Goal: Task Accomplishment & Management: Manage account settings

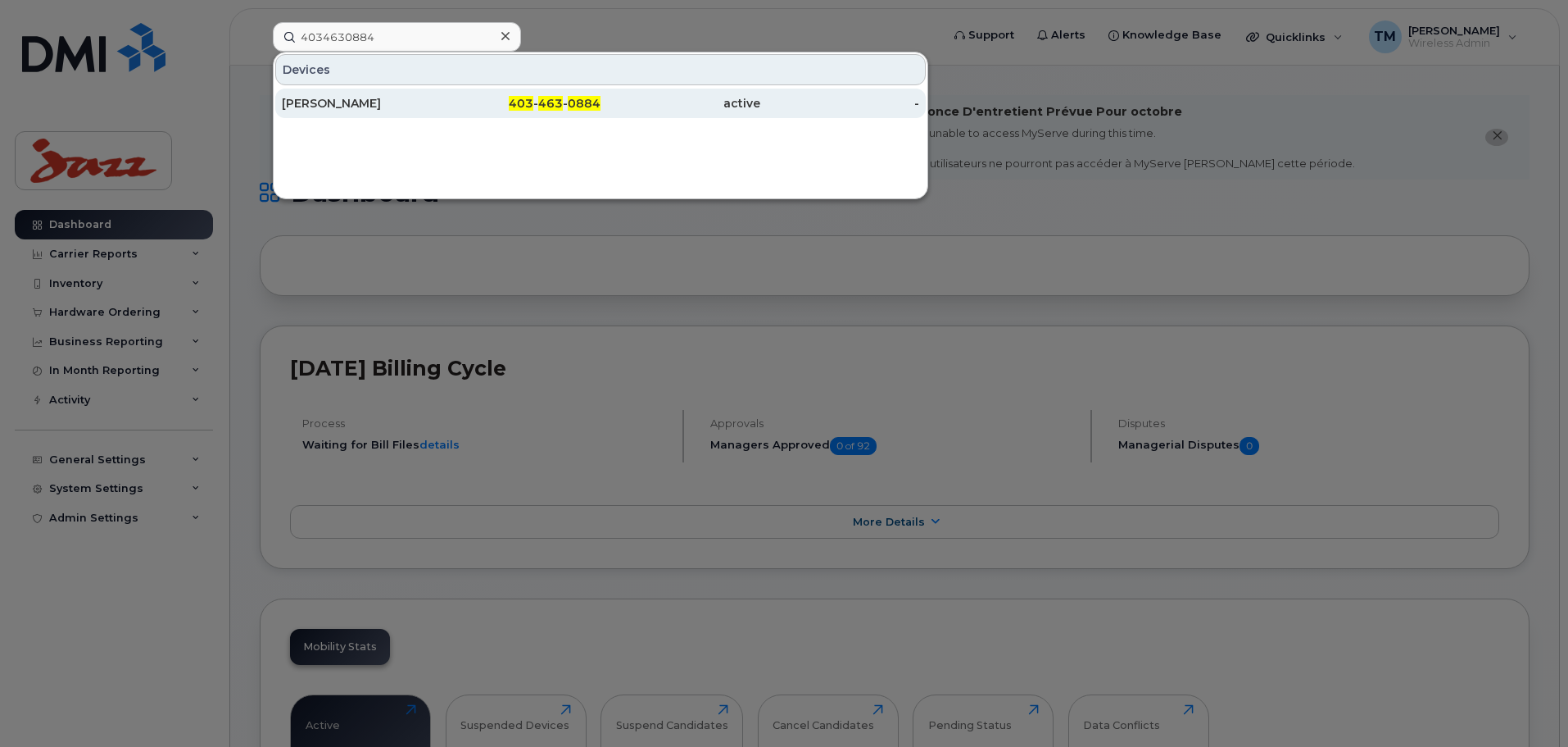
type input "4034630884"
click at [438, 102] on div "Mark Schindeler" at bounding box center [361, 103] width 159 height 16
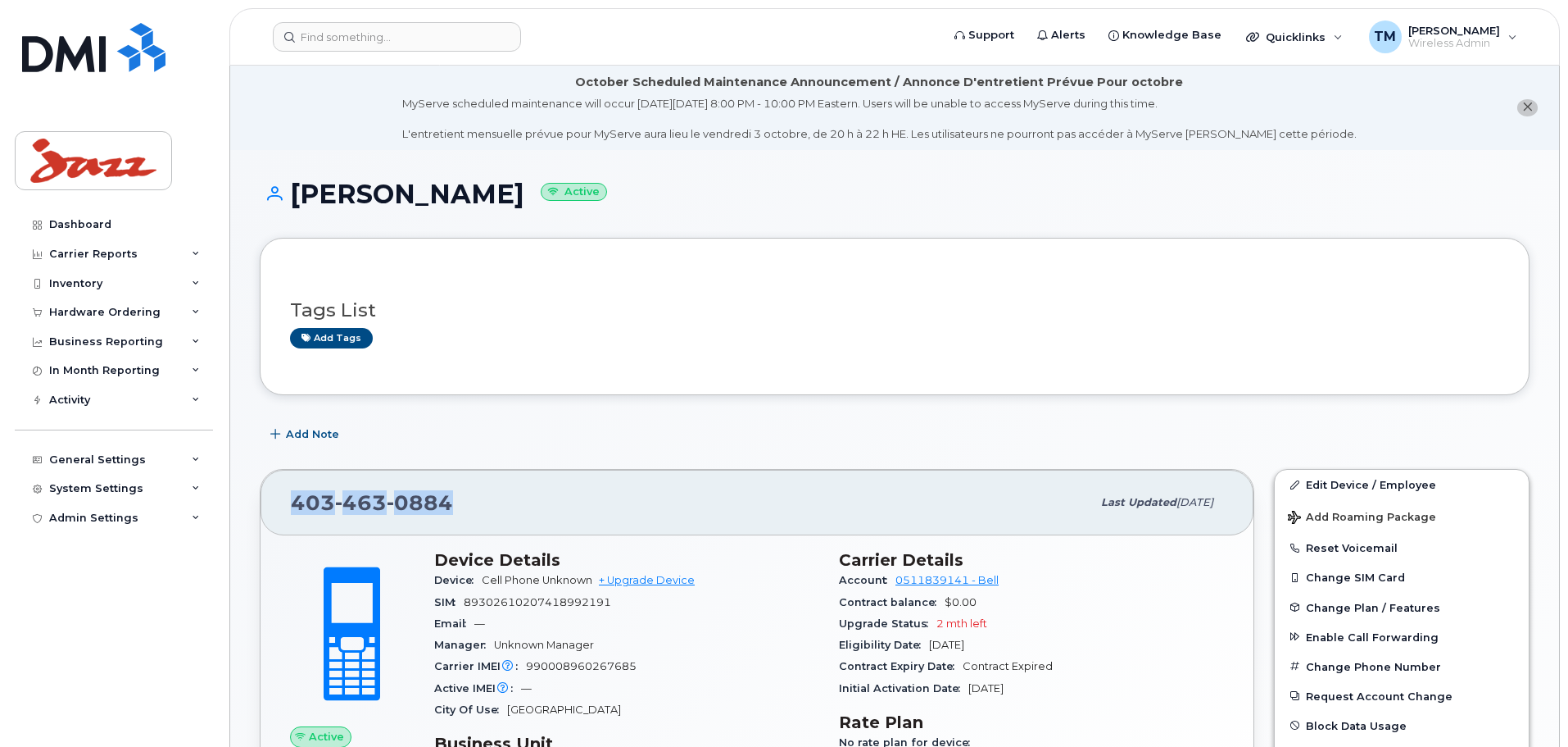
drag, startPoint x: 462, startPoint y: 502, endPoint x: 283, endPoint y: 502, distance: 179.0
click at [280, 501] on div "403 463 0884 Last updated Oct 01, 2025" at bounding box center [757, 503] width 993 height 65
copy span "403 463 0884"
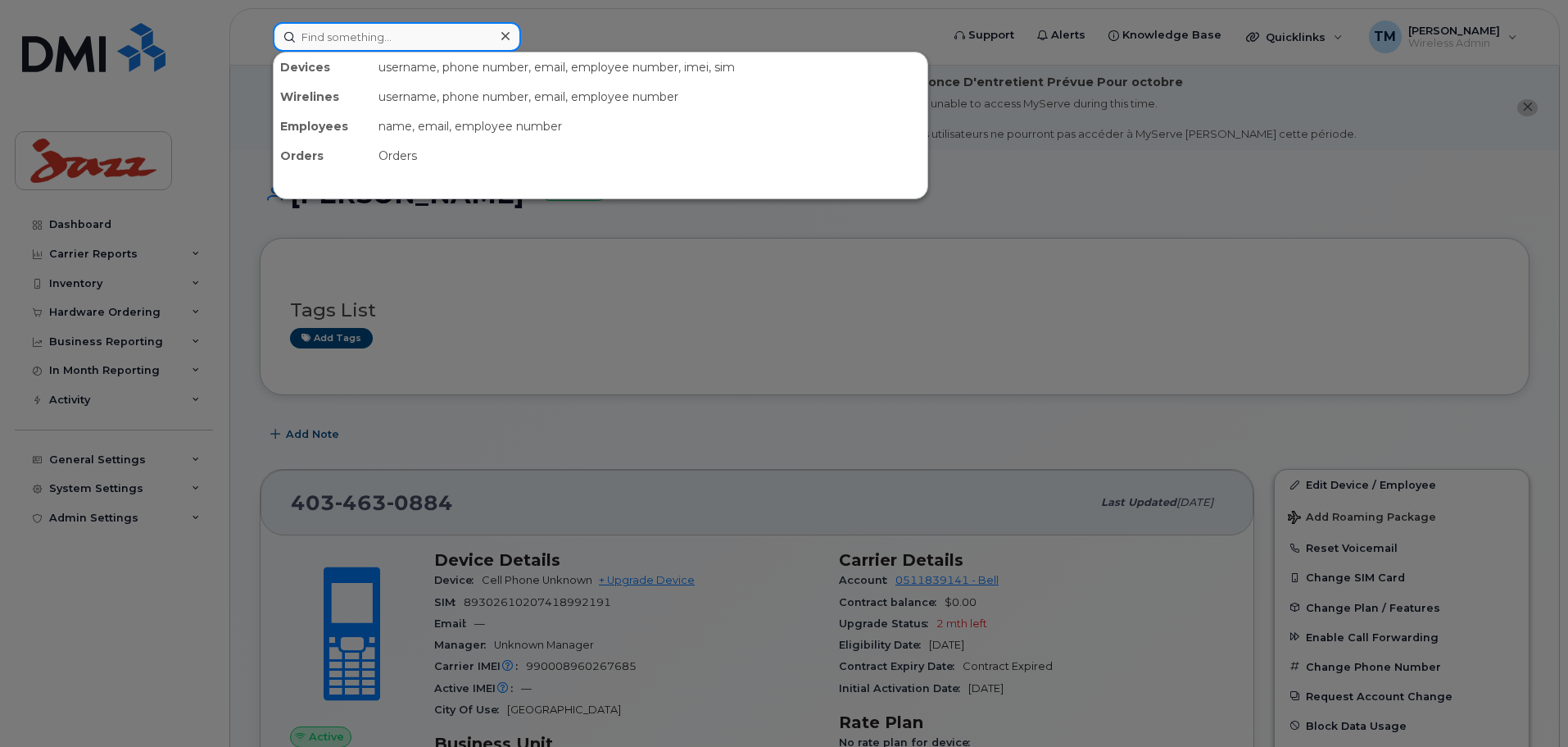
click at [411, 34] on input at bounding box center [397, 37] width 248 height 30
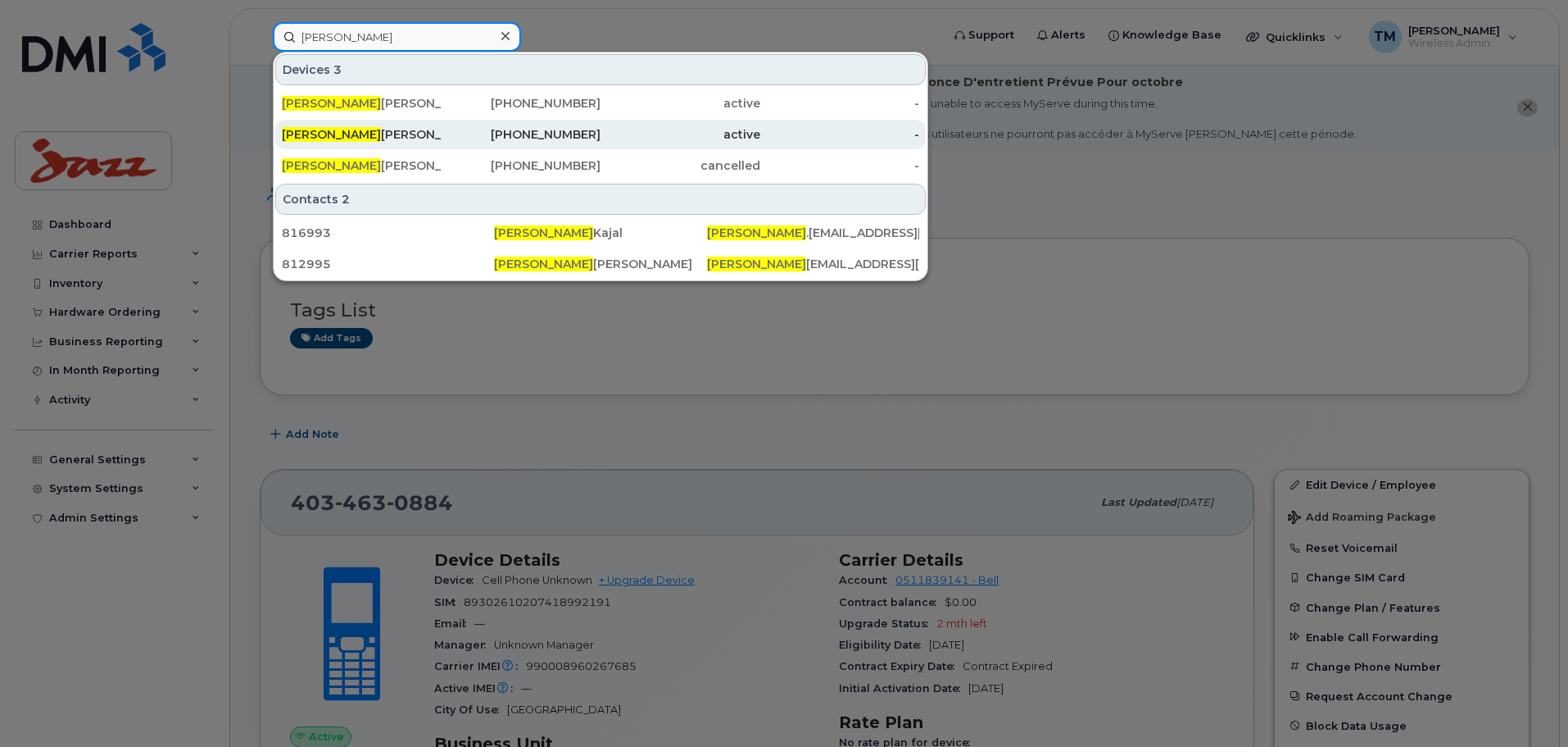
type input "Gurinder"
click at [586, 131] on div "902-802-1032" at bounding box center [522, 134] width 159 height 16
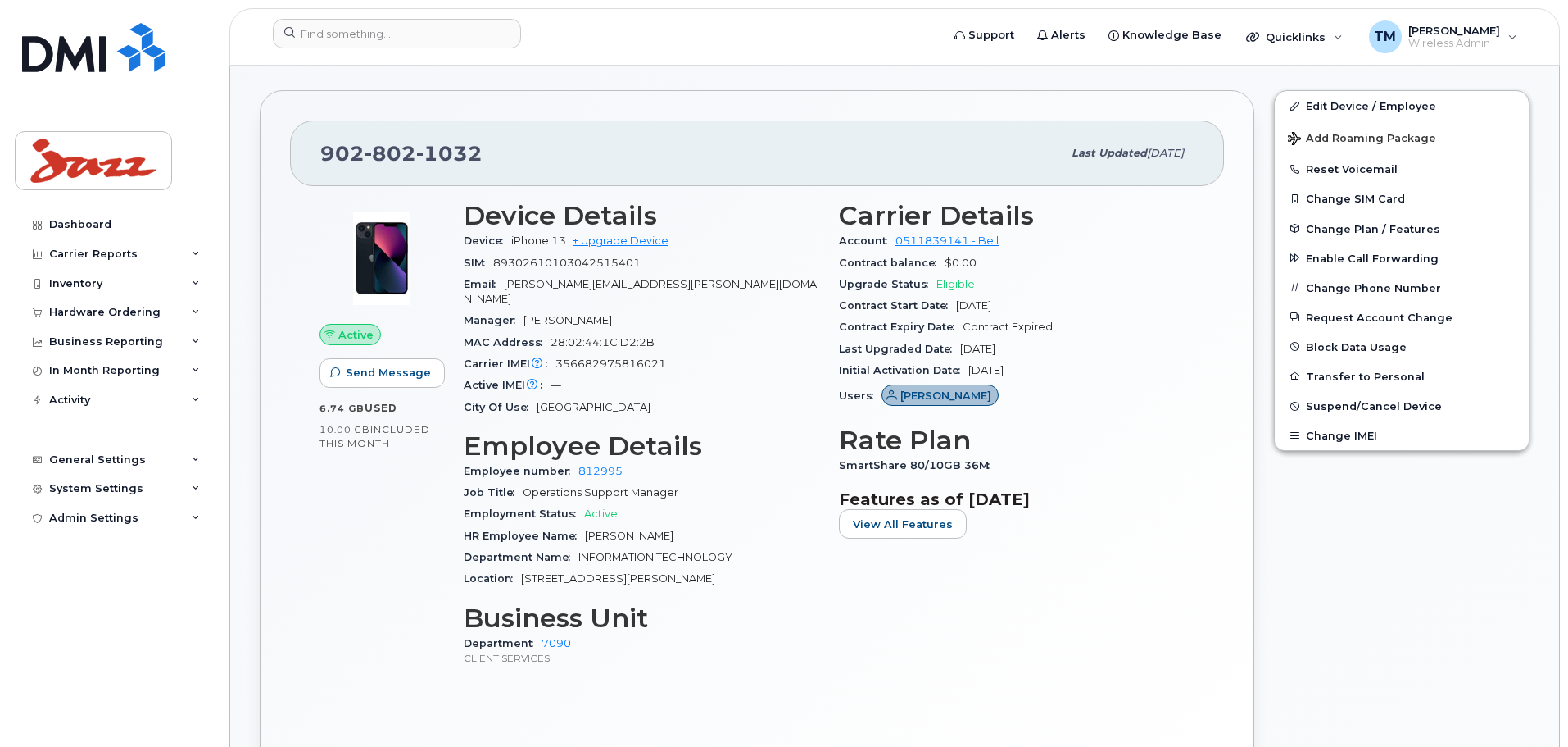
scroll to position [492, 0]
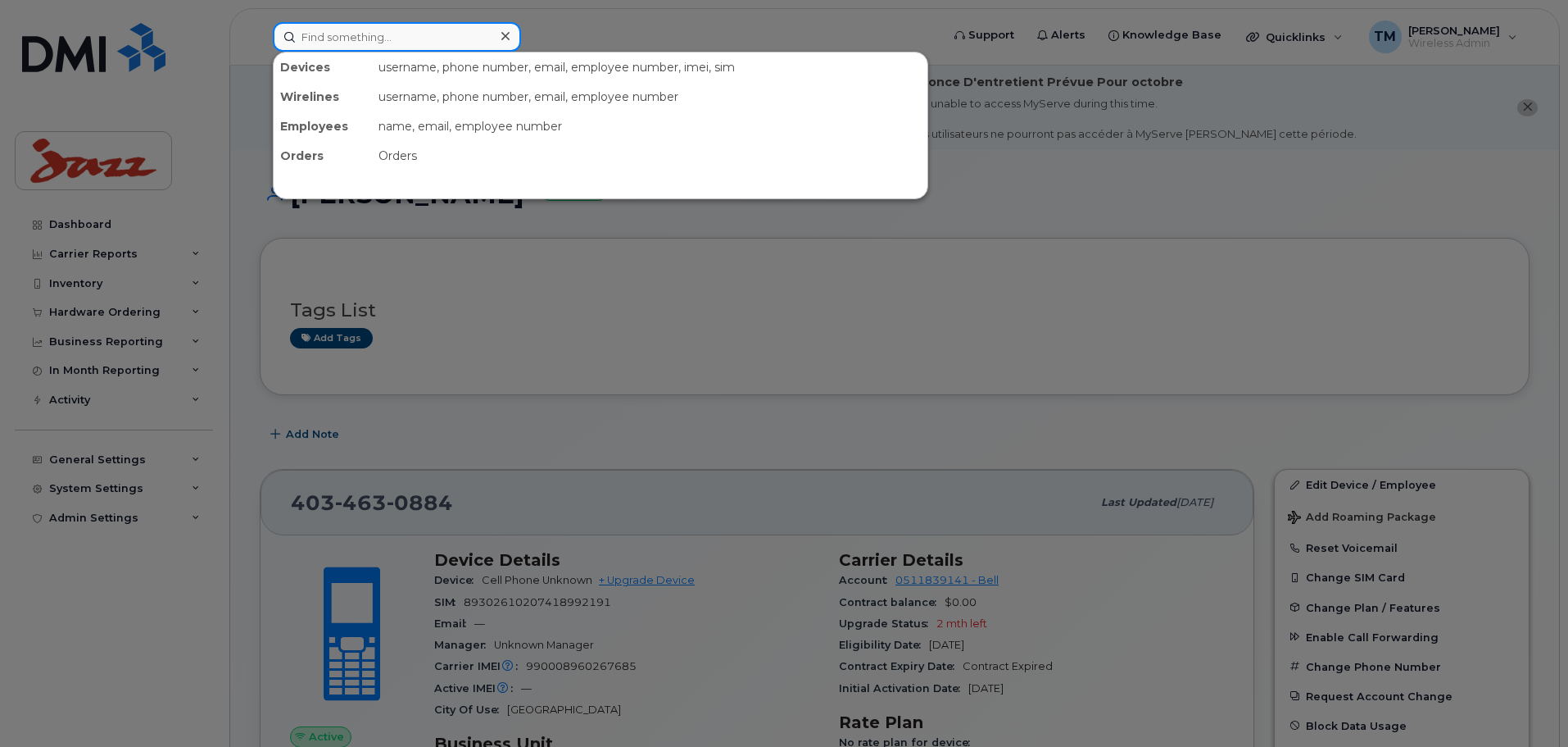
click at [437, 45] on input at bounding box center [397, 37] width 248 height 30
click at [1195, 282] on div at bounding box center [784, 373] width 1568 height 747
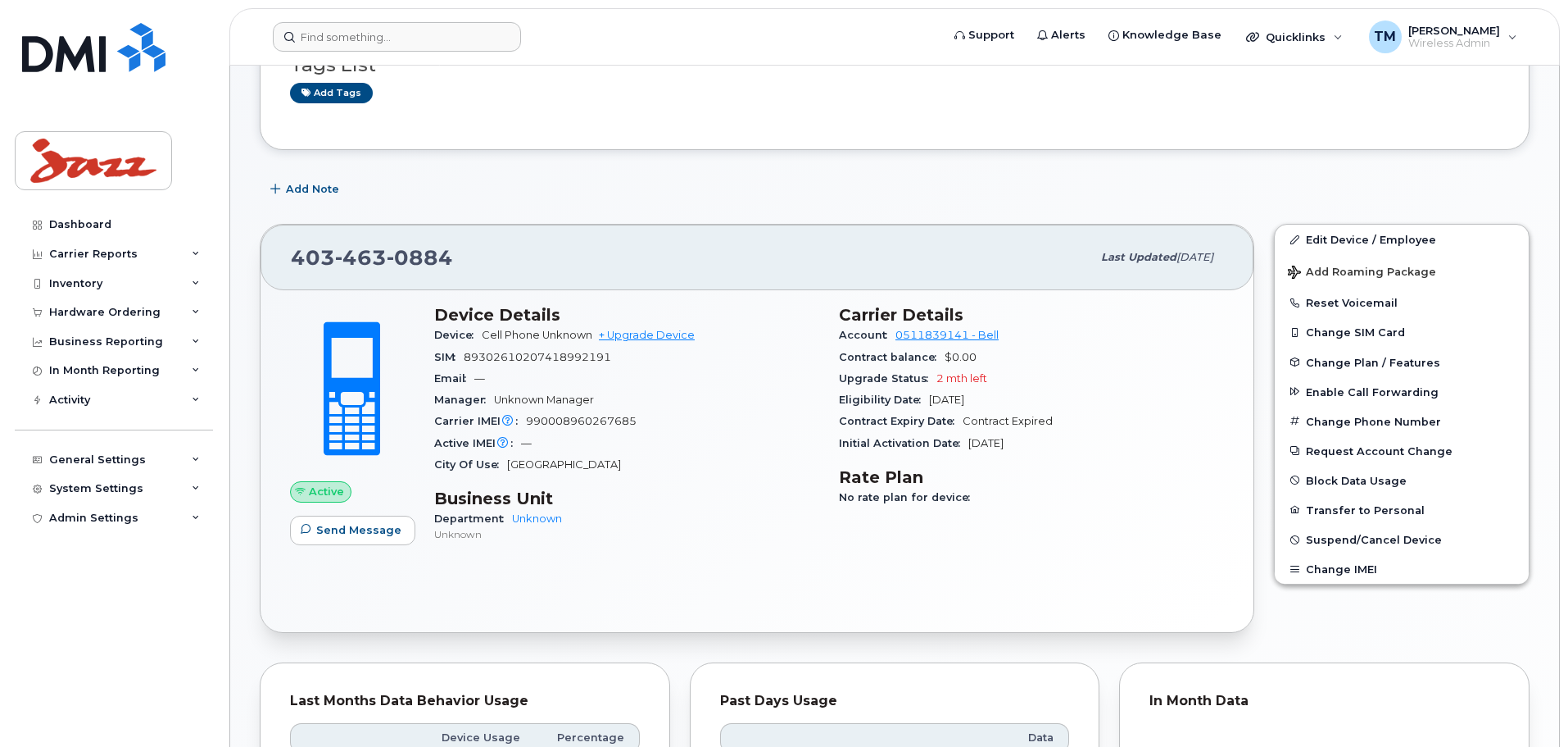
scroll to position [246, 0]
click at [1339, 242] on link "Edit Device / Employee" at bounding box center [1402, 238] width 254 height 30
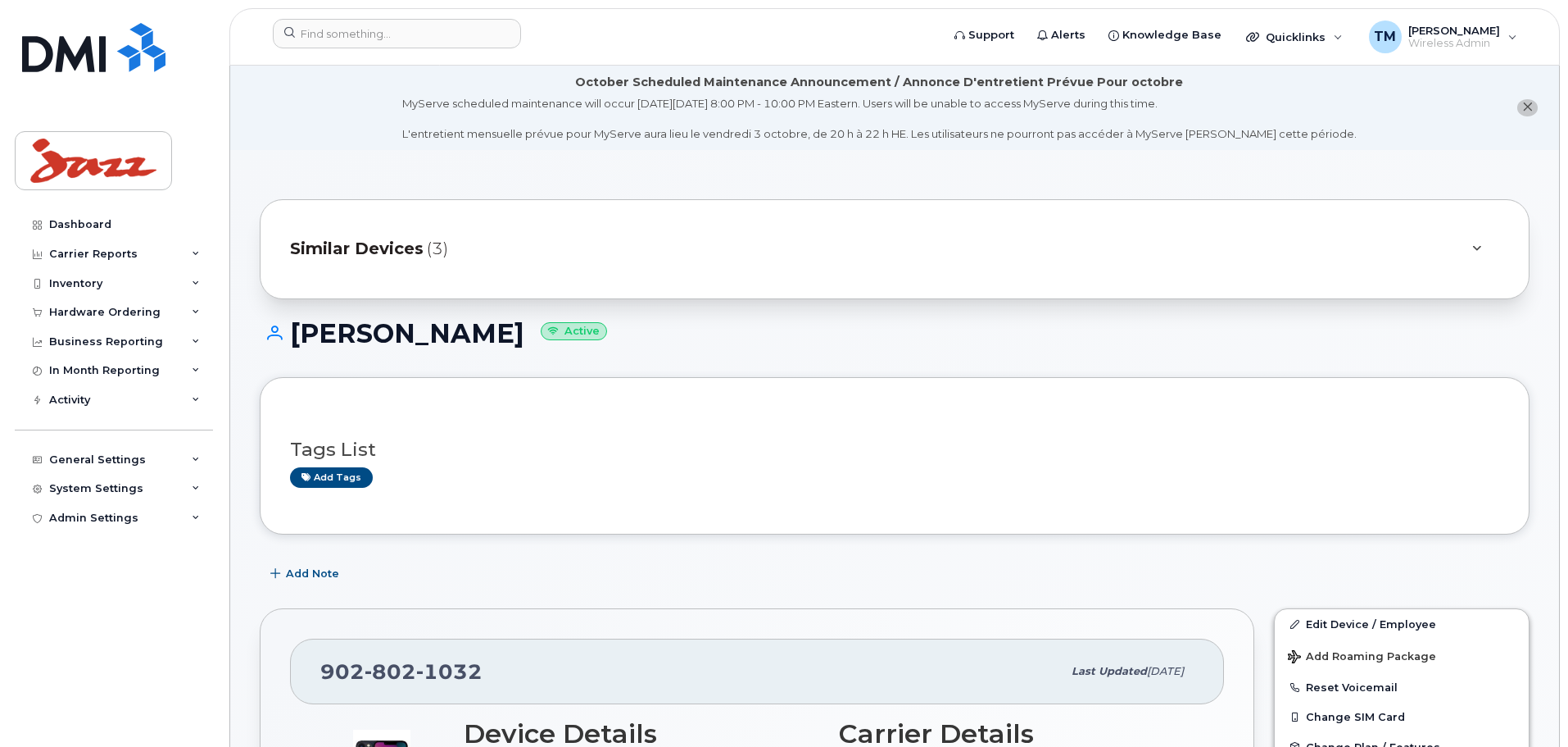
click at [1477, 249] on icon at bounding box center [1477, 248] width 9 height 11
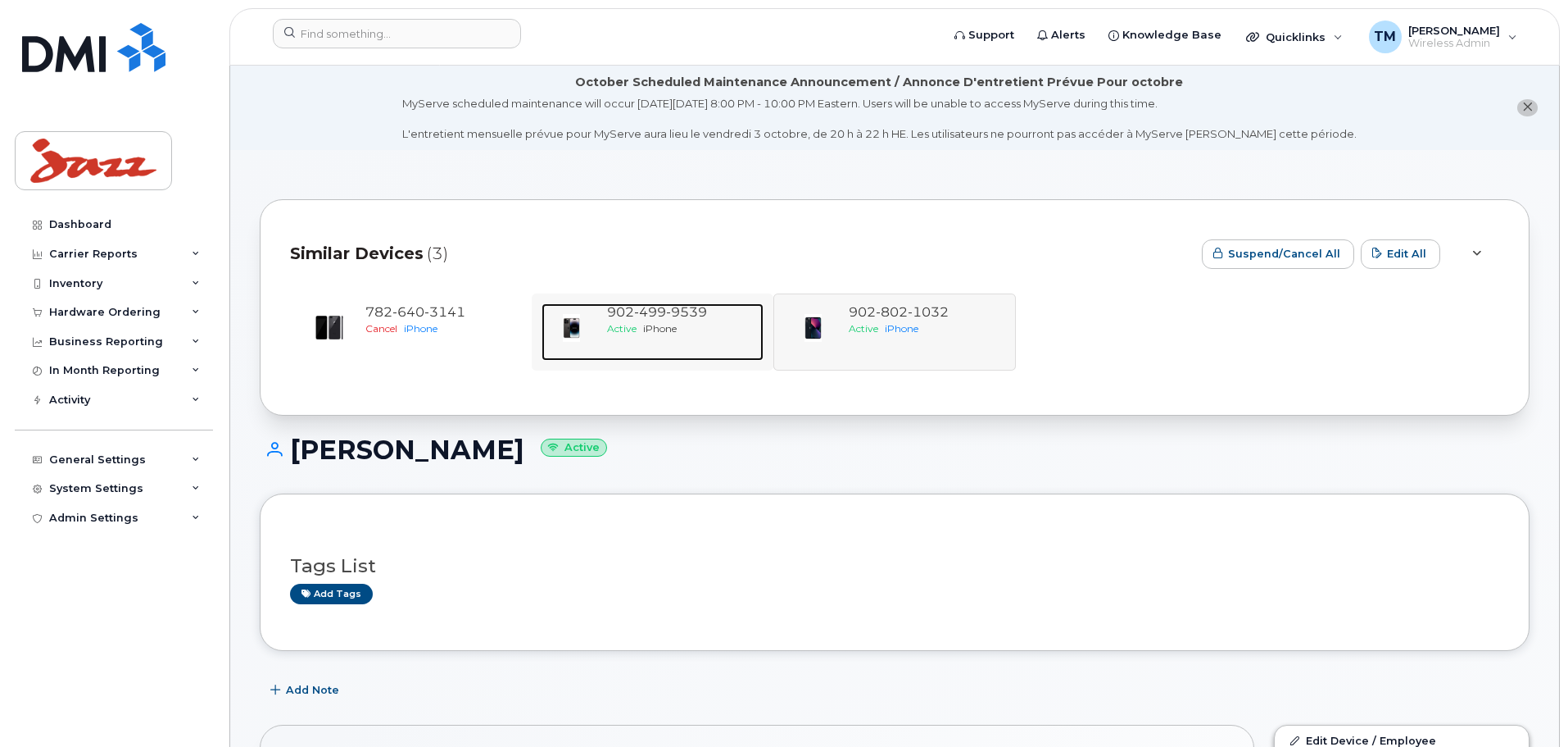
click at [635, 320] on div "902 499 9539" at bounding box center [682, 313] width 150 height 19
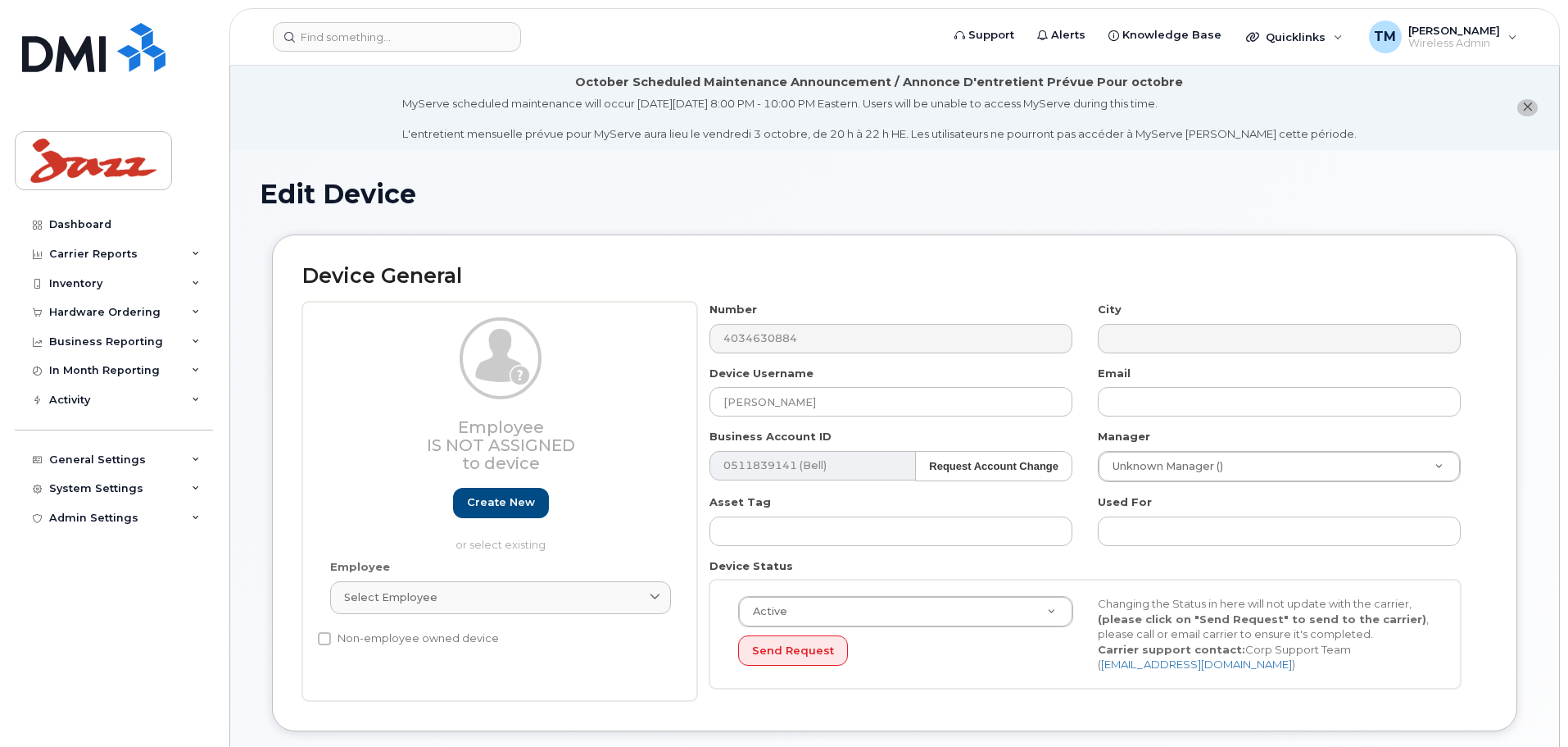
select select "1972669"
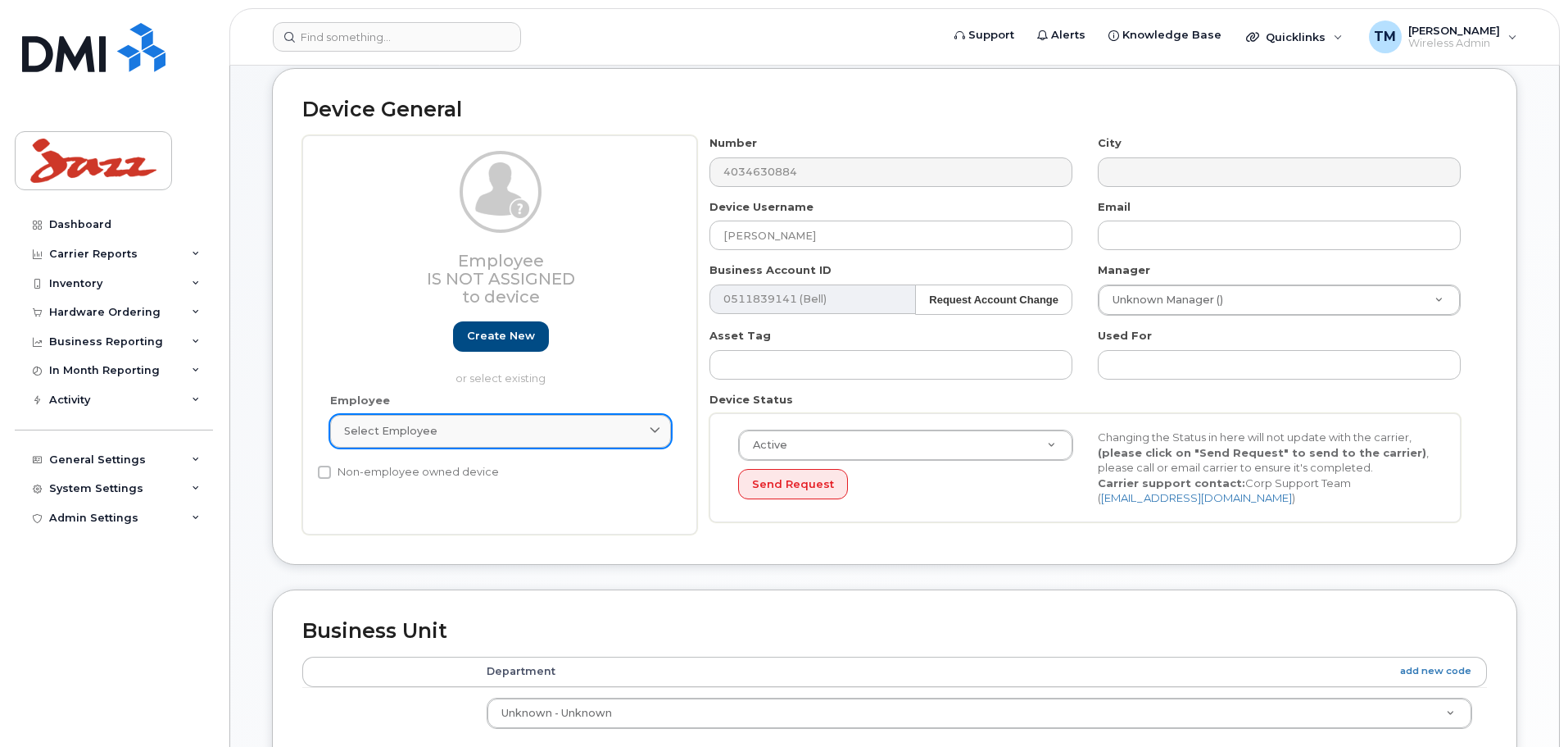
click at [602, 445] on link "Select employee" at bounding box center [501, 432] width 341 height 33
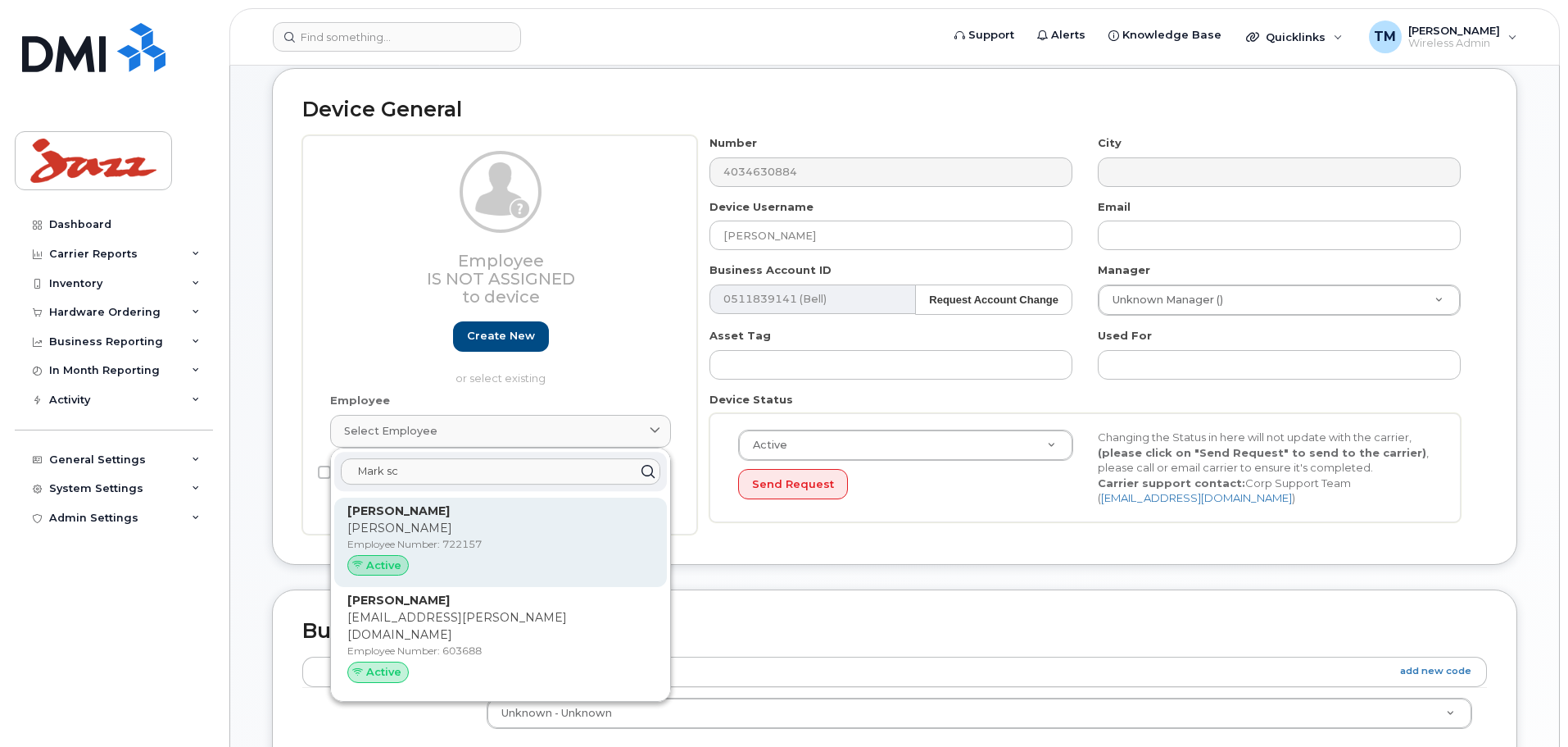
type input "Mark sc"
click at [486, 511] on p "[PERSON_NAME]" at bounding box center [501, 511] width 306 height 17
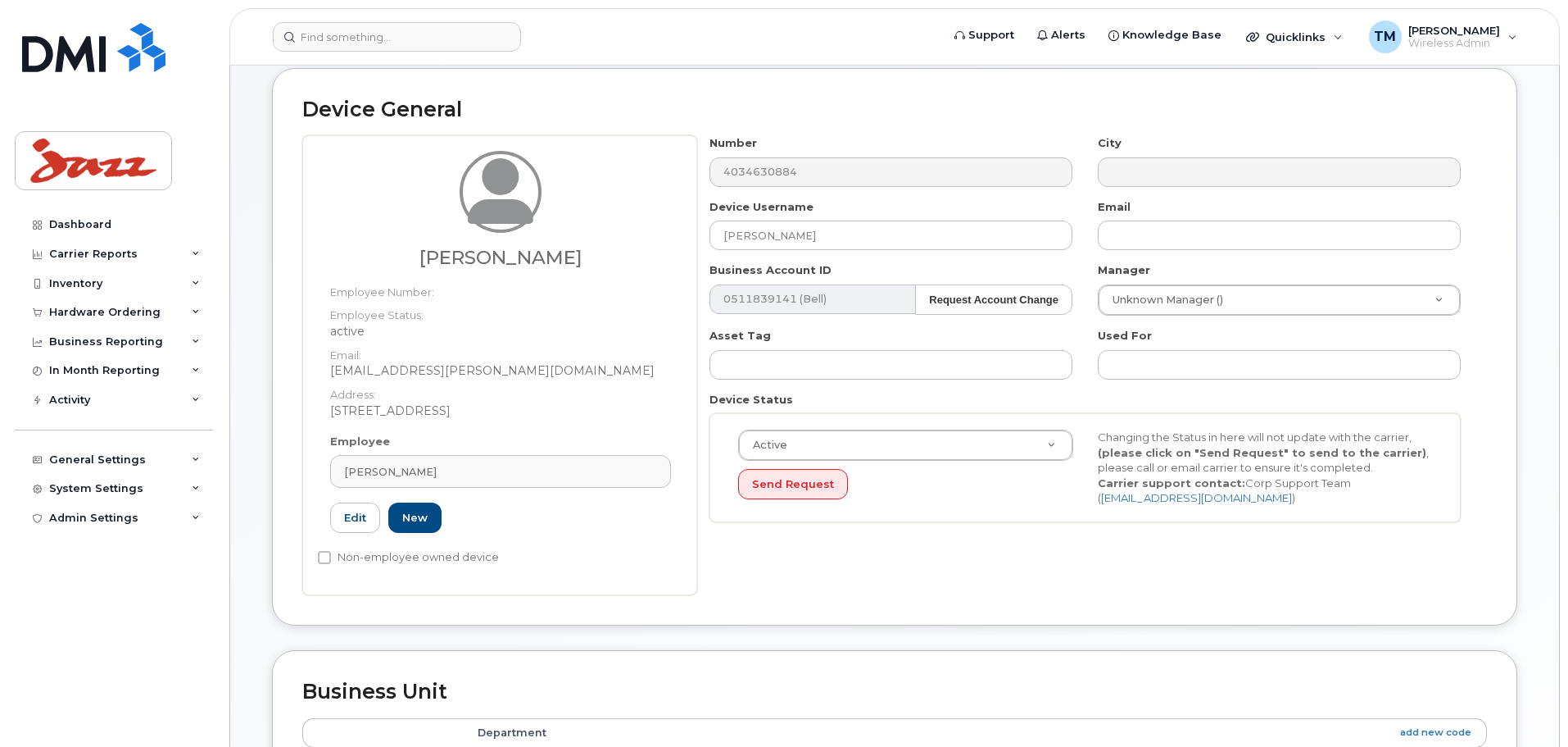
type input "722157"
type input "[EMAIL_ADDRESS][PERSON_NAME][DOMAIN_NAME]"
select select "1972708"
click at [1187, 373] on input "text" at bounding box center [1280, 364] width 363 height 30
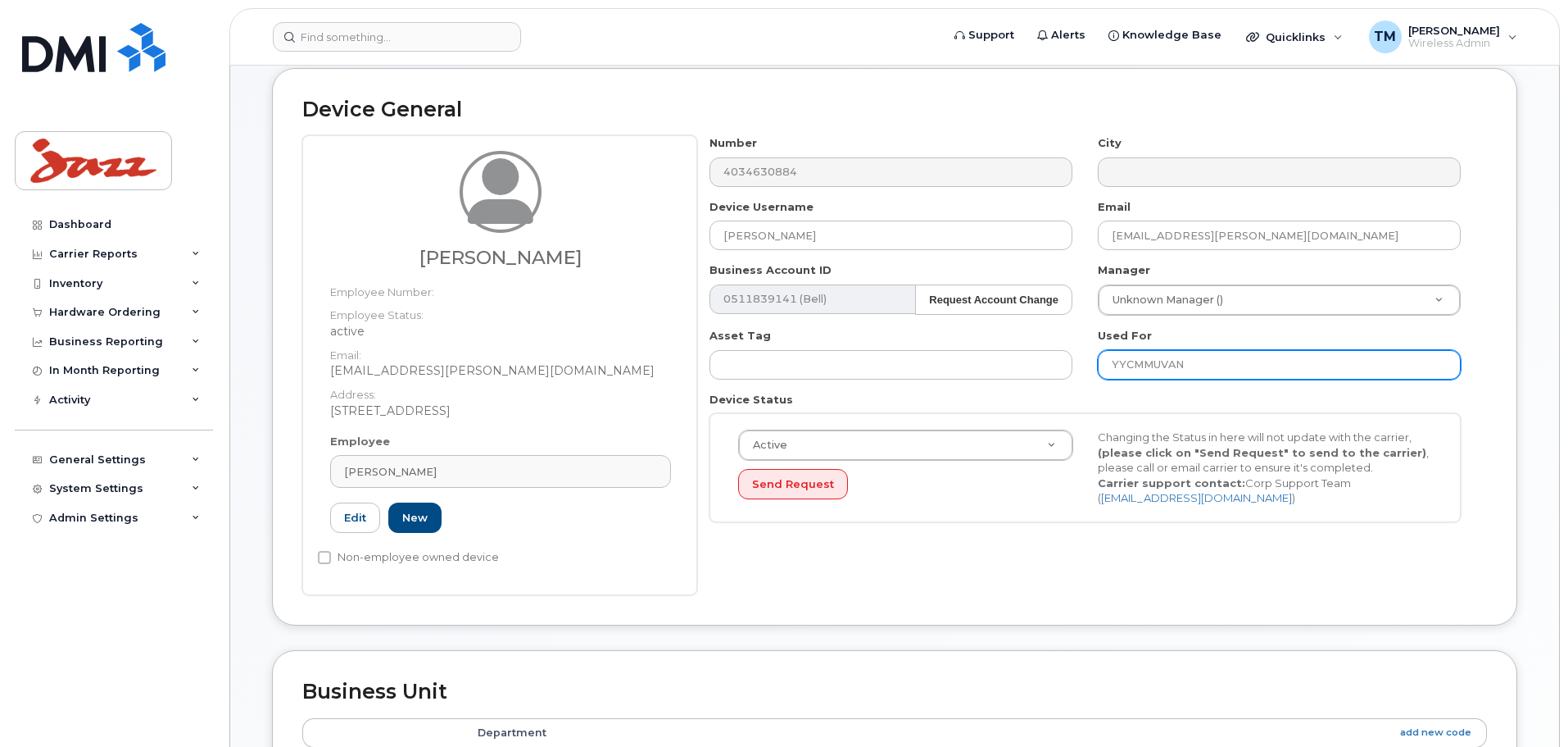
type input "YYCMMUVAN"
click at [943, 580] on div "Number 4034630884 City Device Username Mark Schindeler Email mark.schindeler@fl…" at bounding box center [1092, 365] width 790 height 460
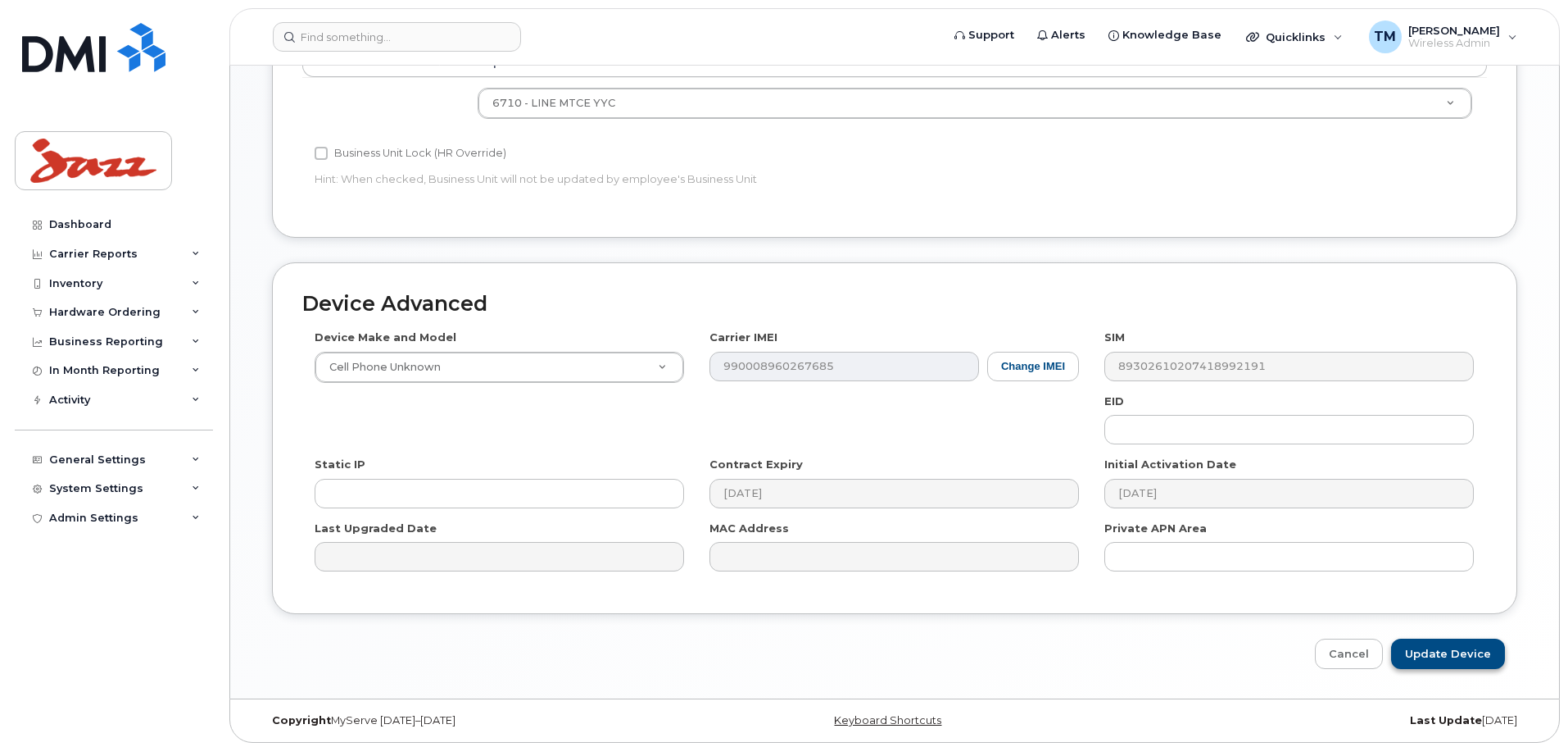
scroll to position [841, 0]
click at [1470, 657] on input "Update Device" at bounding box center [1448, 650] width 114 height 31
type input "Saving..."
